Goal: Information Seeking & Learning: Learn about a topic

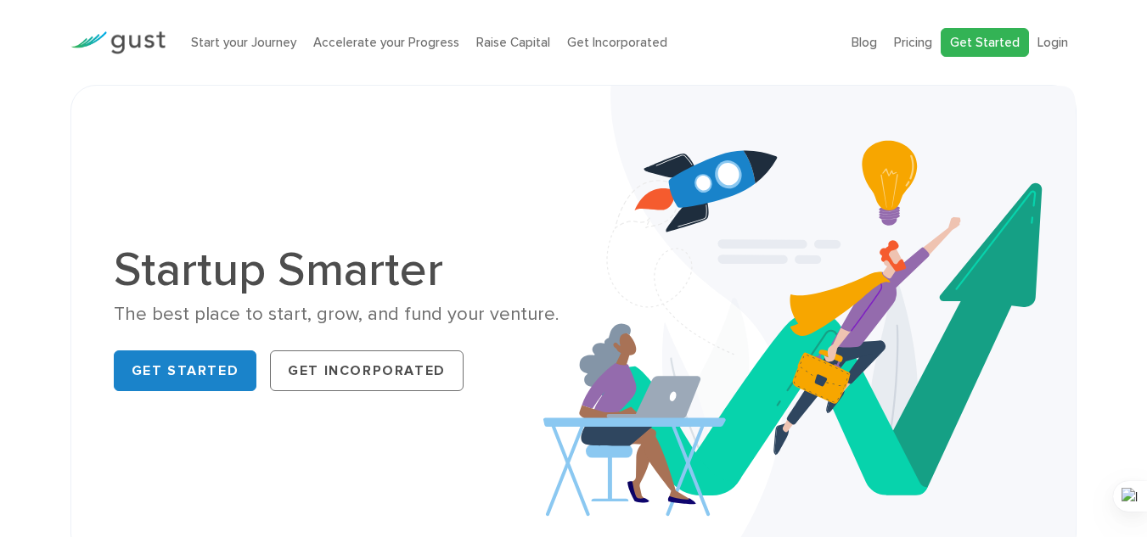
click at [988, 42] on link "Get Started" at bounding box center [984, 43] width 88 height 30
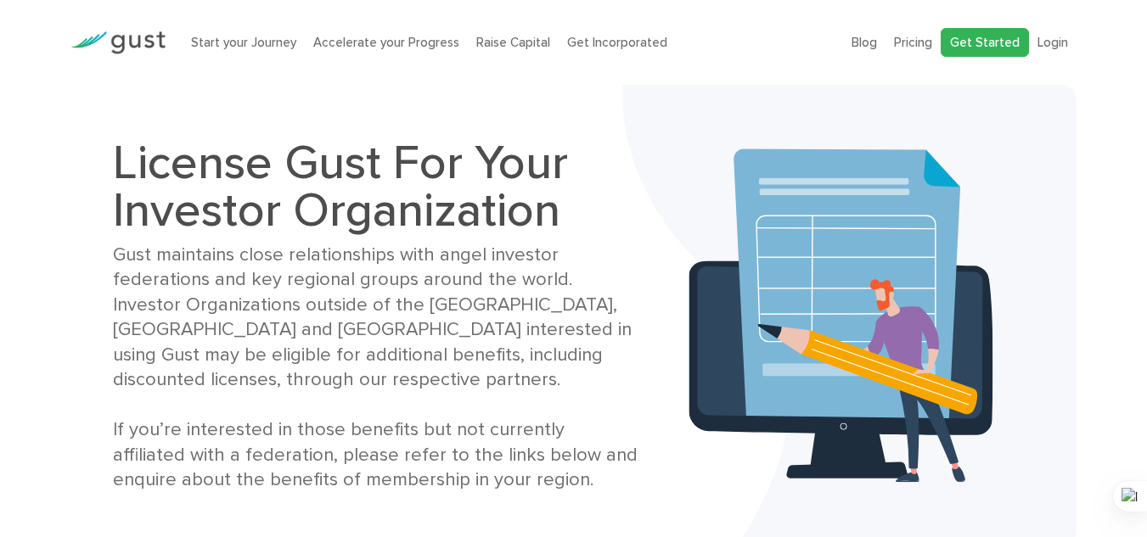
click at [999, 47] on link "Get Started" at bounding box center [984, 43] width 88 height 30
